Goal: Find specific page/section: Find specific page/section

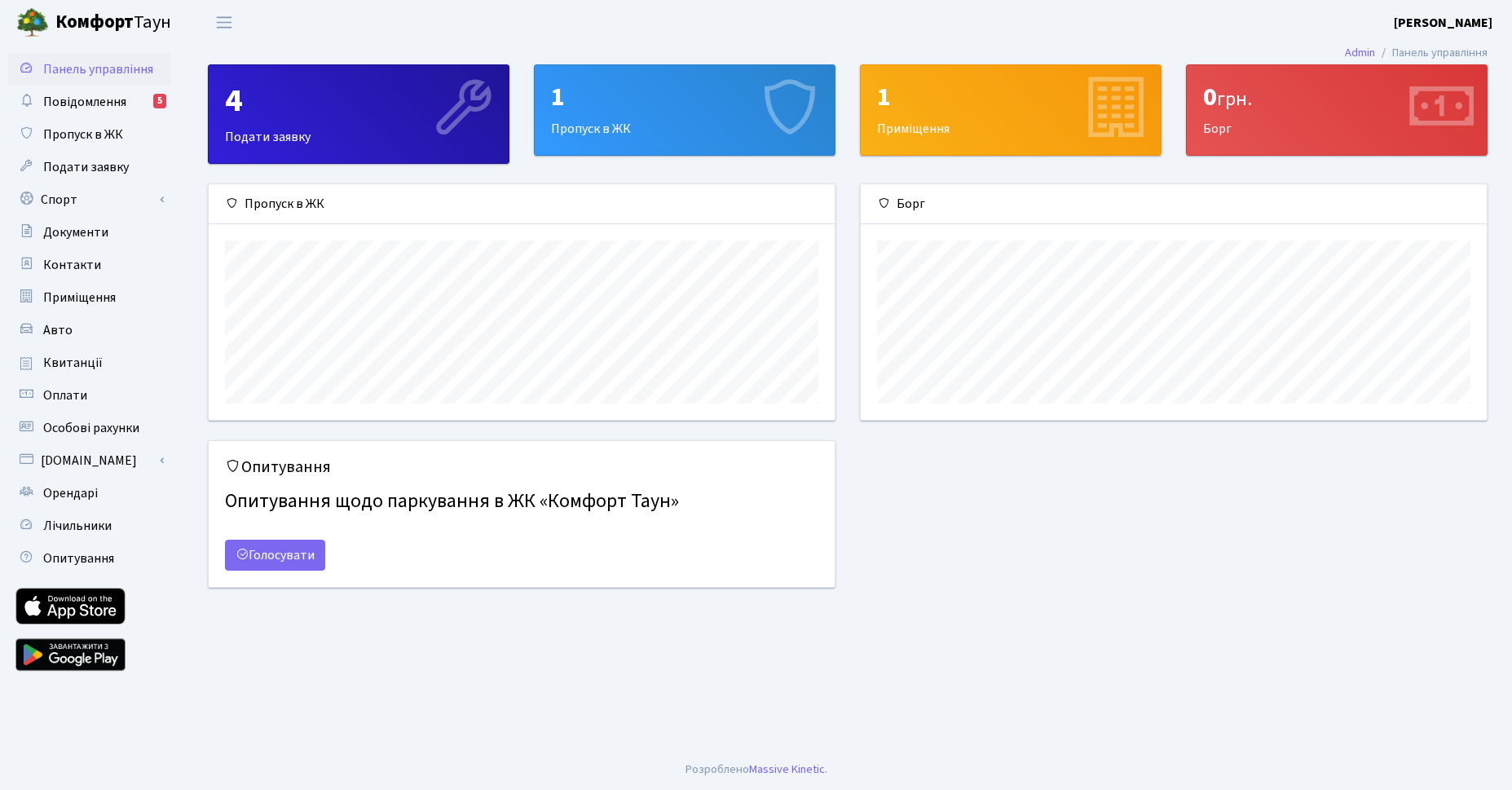
scroll to position [235, 626]
click at [651, 105] on div "1" at bounding box center [685, 96] width 267 height 31
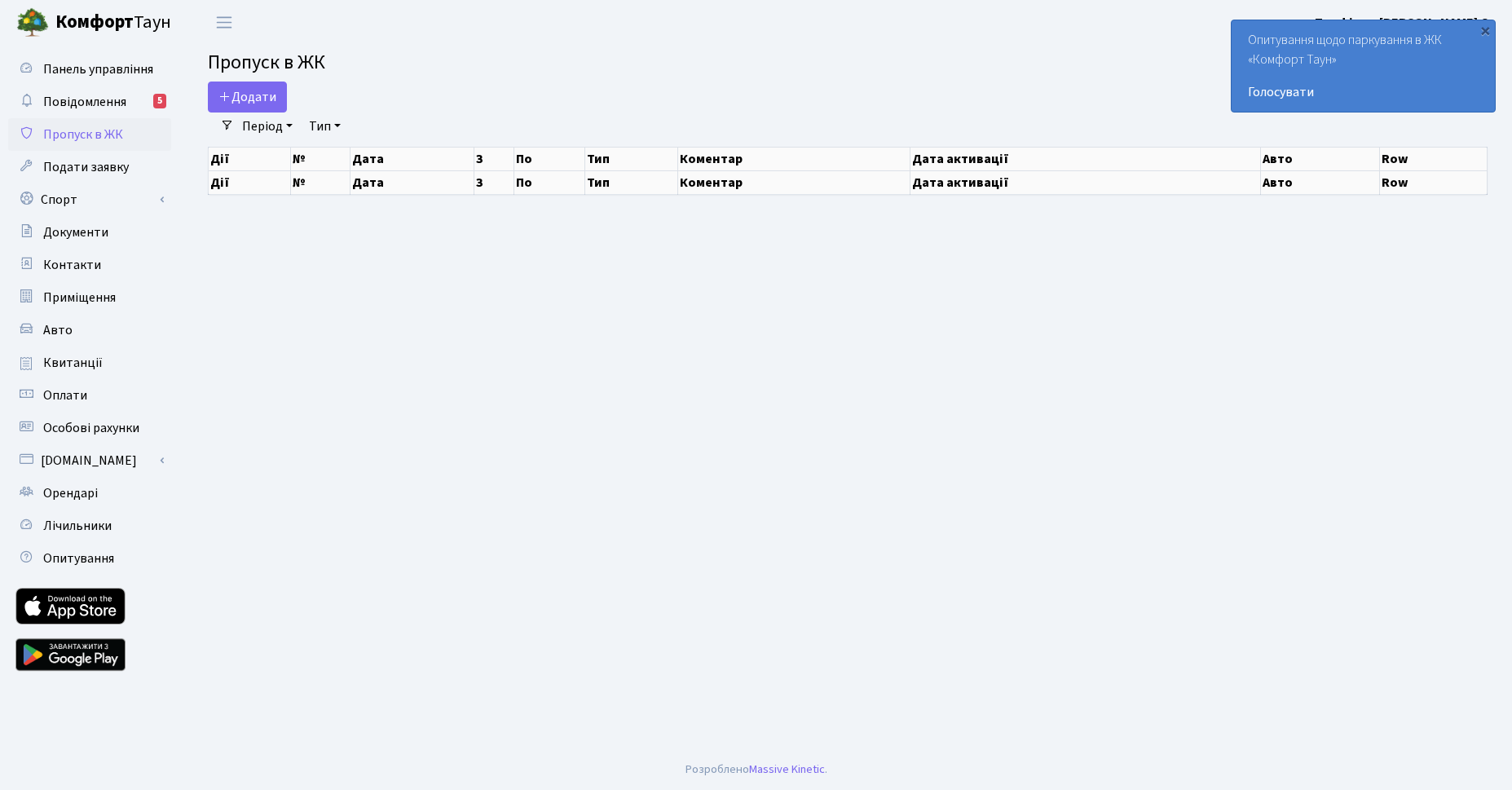
select select "25"
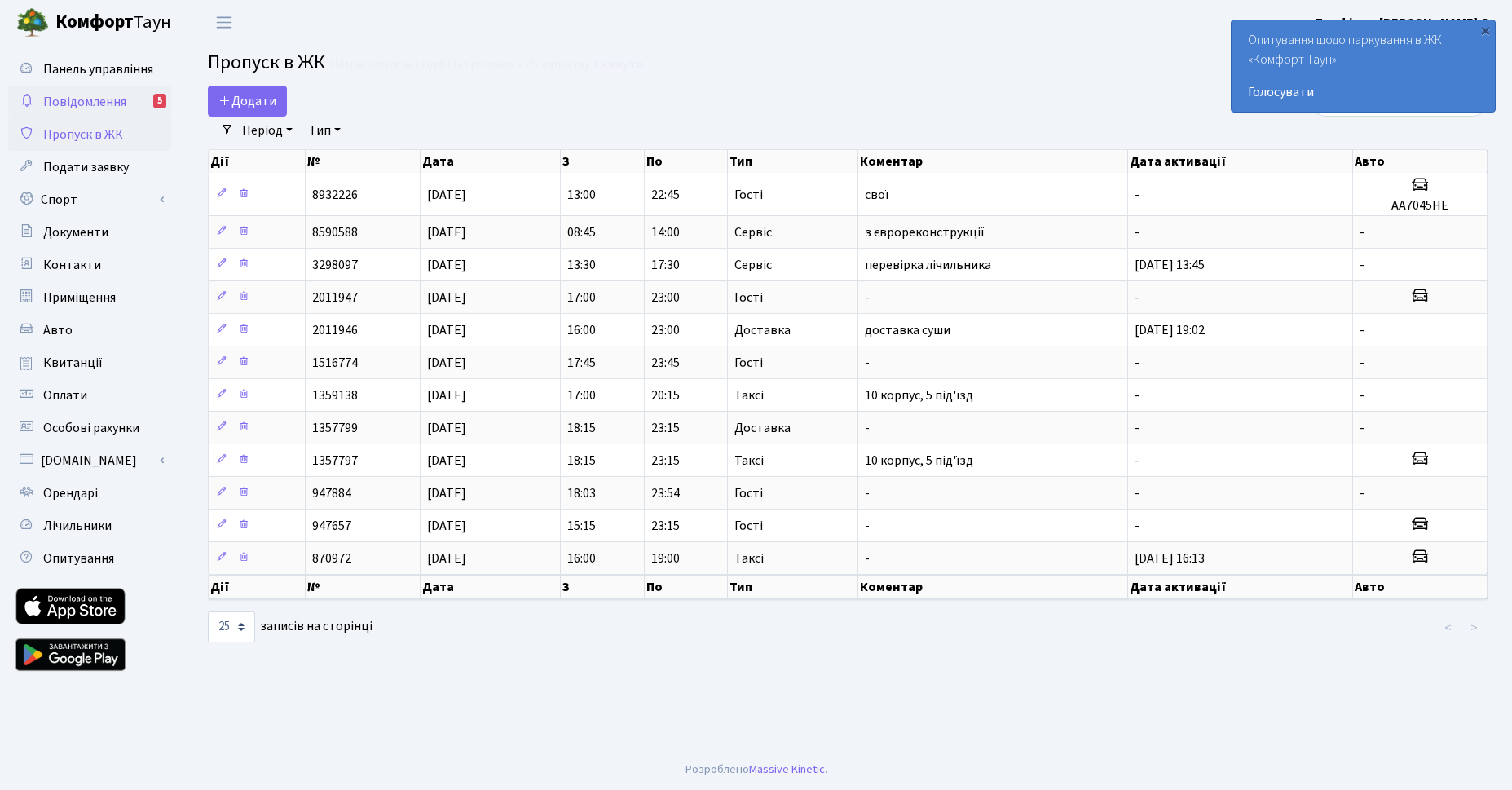
click at [91, 109] on span "Повідомлення" at bounding box center [85, 102] width 83 height 18
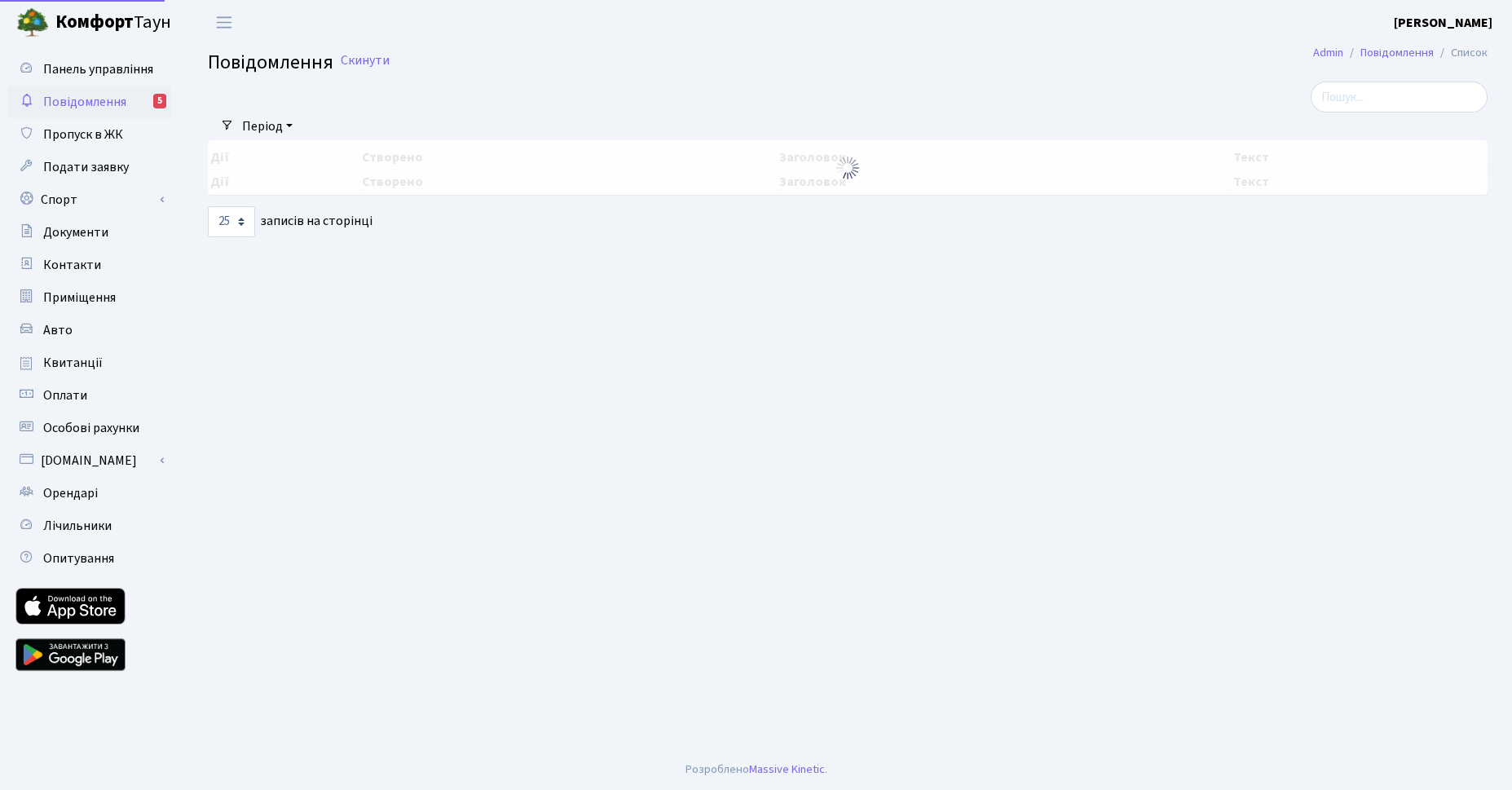
select select "25"
